Goal: Browse casually

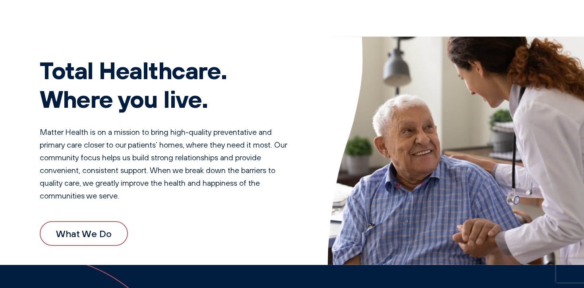
scroll to position [10, 0]
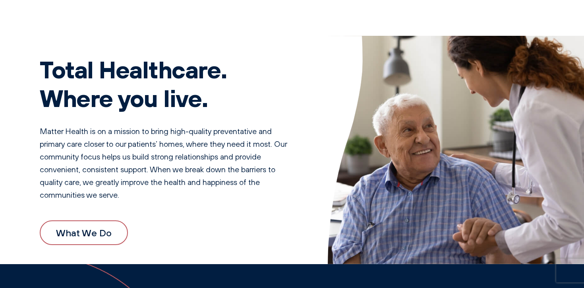
click at [84, 139] on p "Matter Health is on a mission to bring high-quality preventative and primary ca…" at bounding box center [168, 163] width 256 height 76
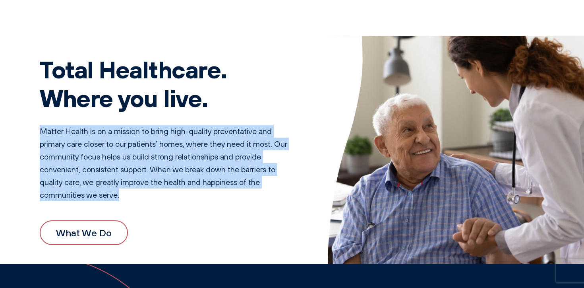
click at [84, 139] on p "Matter Health is on a mission to bring high-quality preventative and primary ca…" at bounding box center [168, 163] width 256 height 76
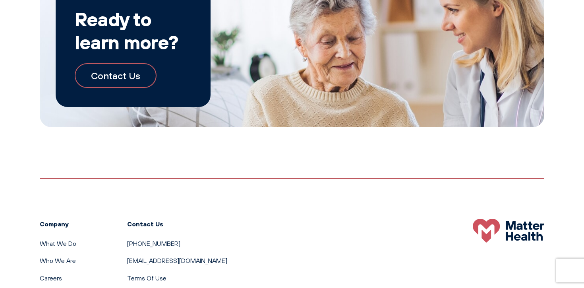
scroll to position [1413, 0]
